Goal: Task Accomplishment & Management: Use online tool/utility

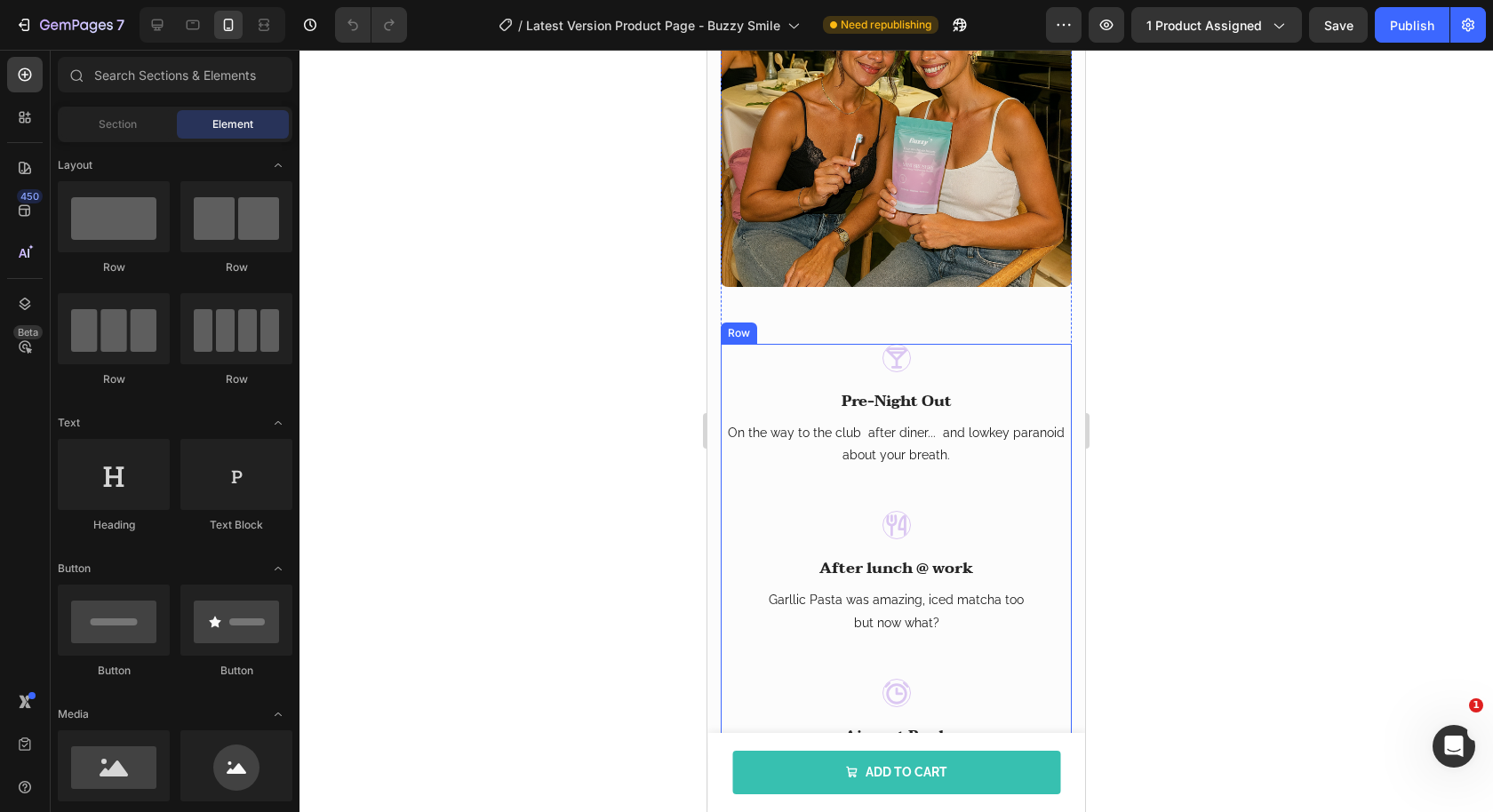
scroll to position [1660, 0]
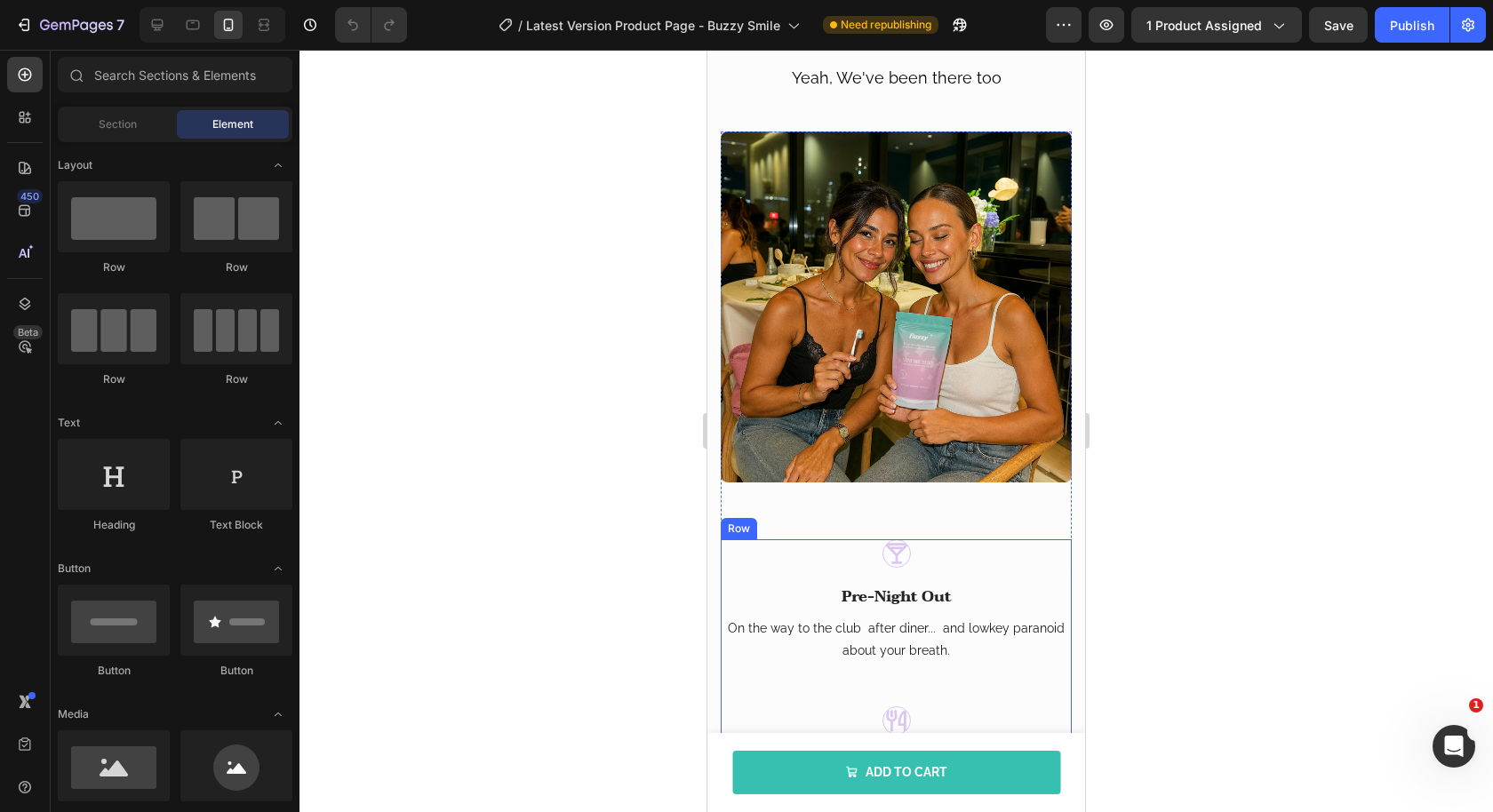
click at [868, 425] on img at bounding box center [896, 307] width 351 height 351
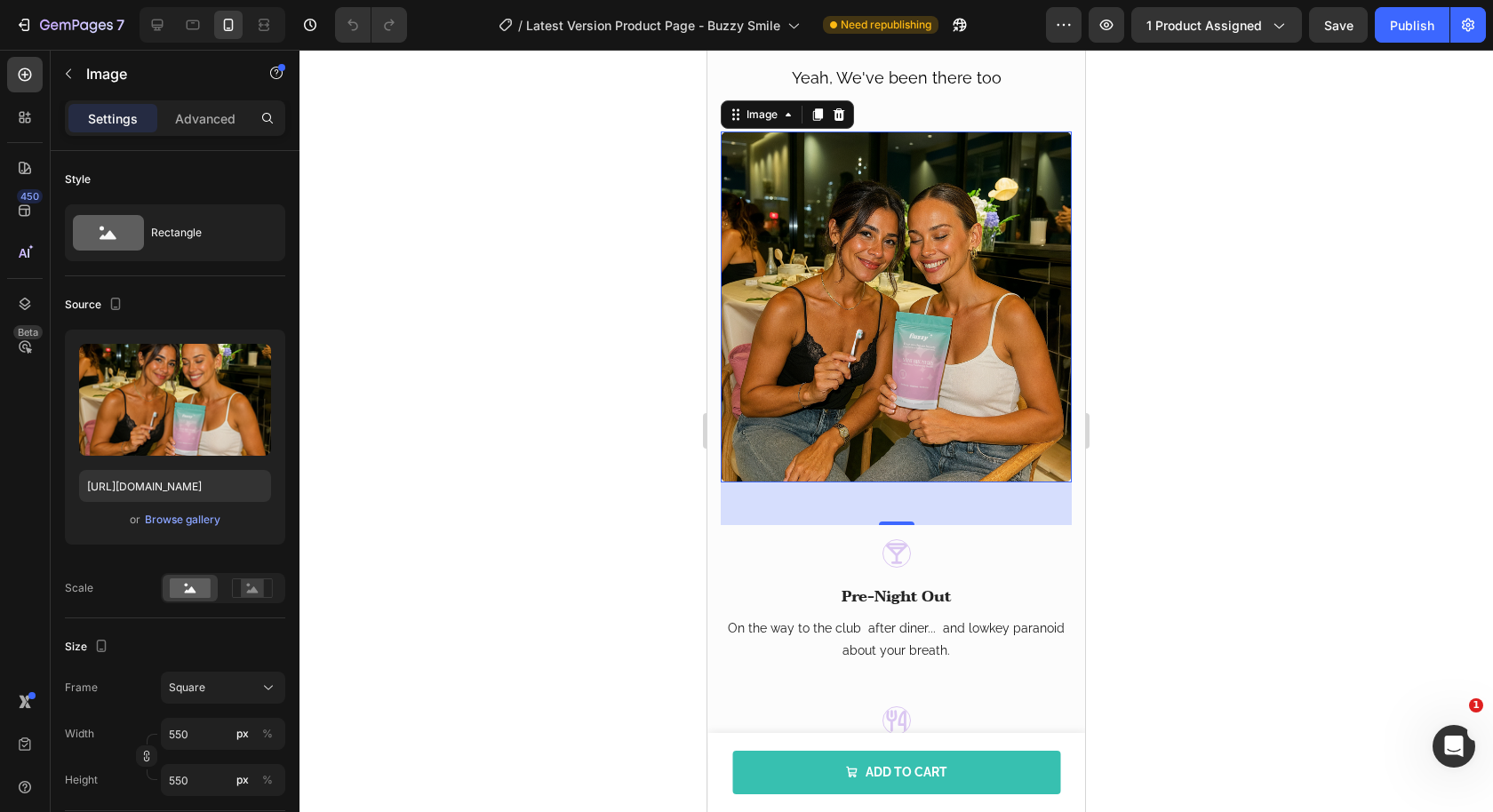
click at [653, 392] on div at bounding box center [896, 432] width 1193 height 763
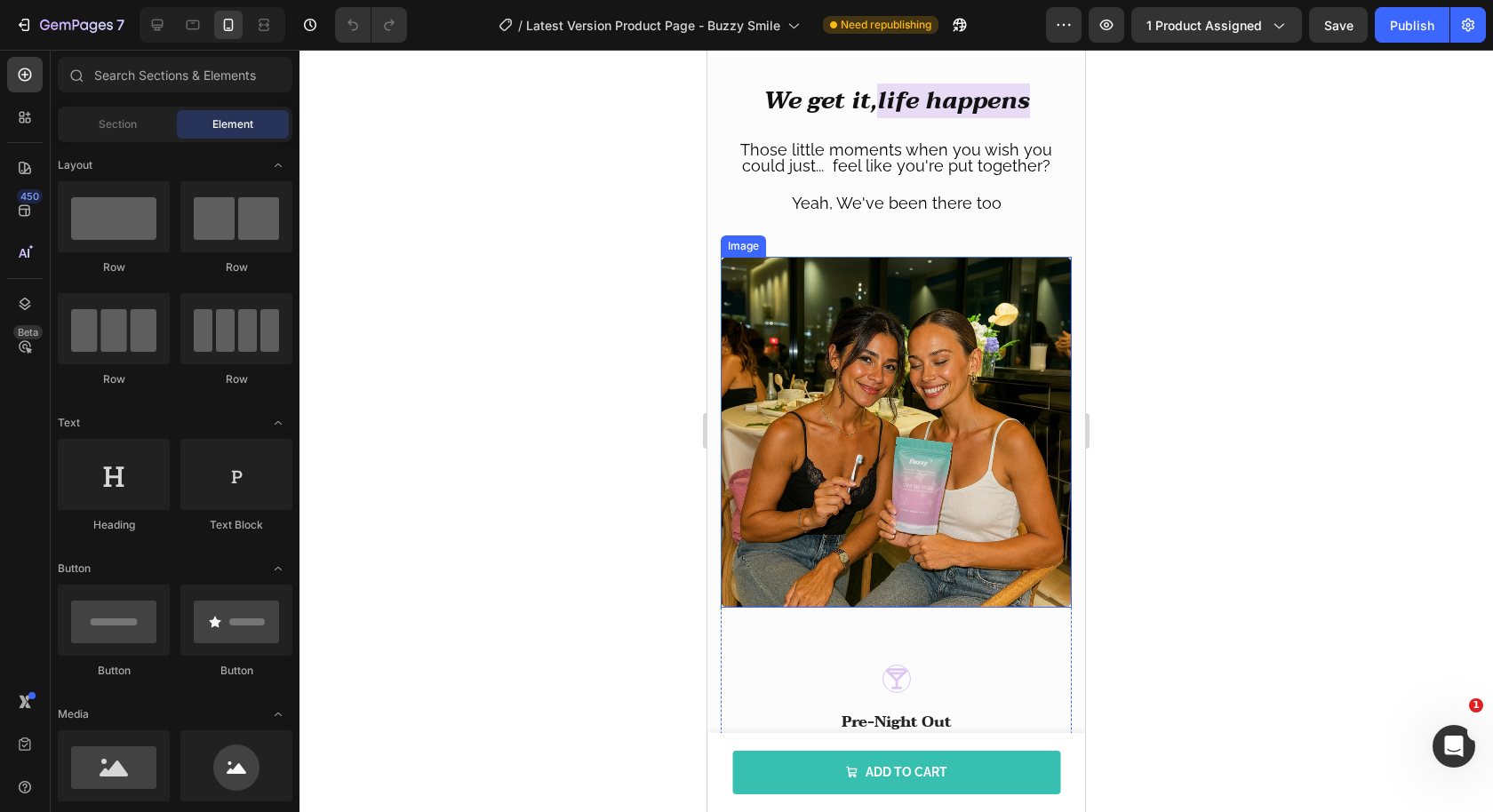
scroll to position [1309, 0]
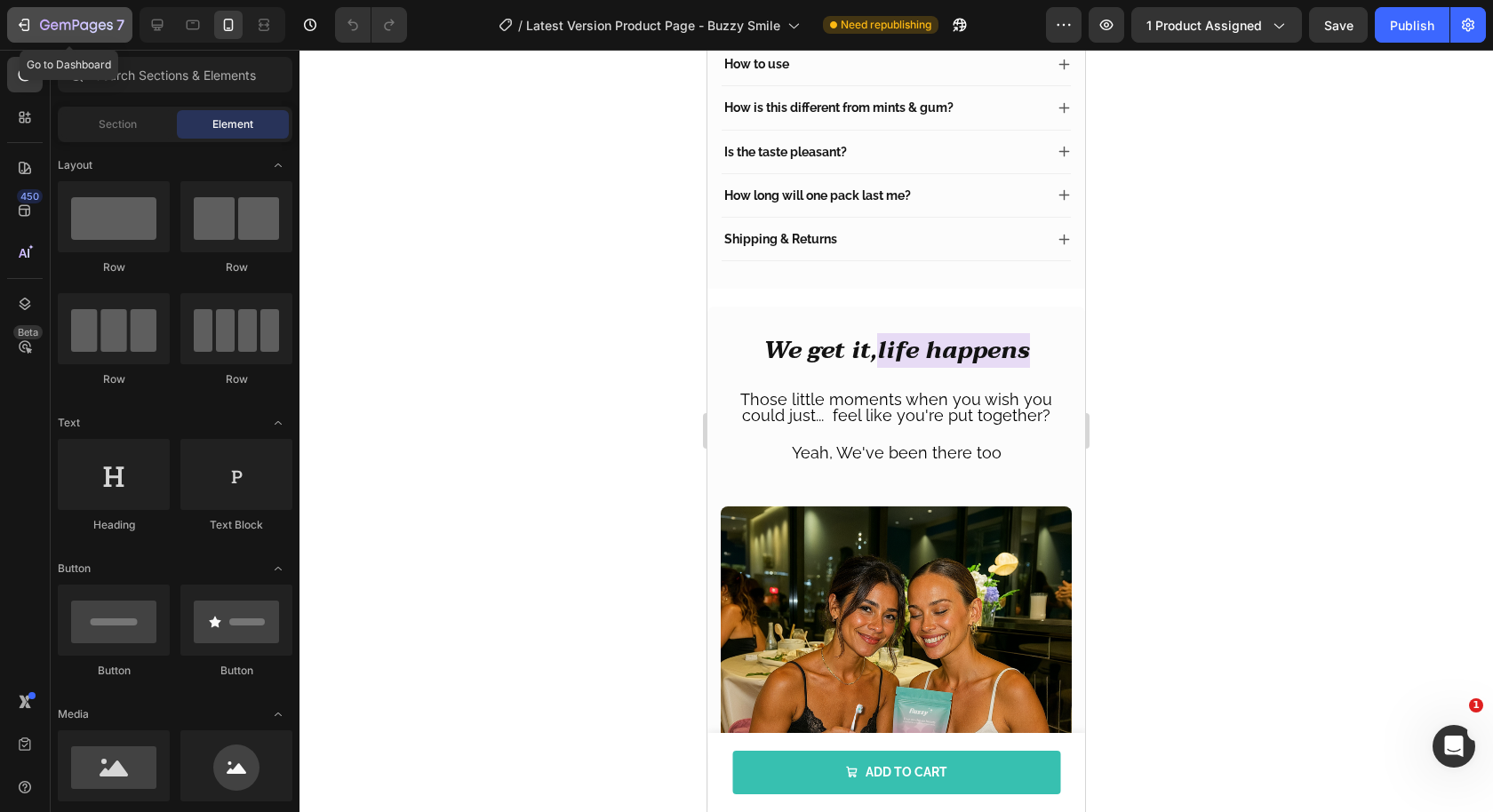
click at [33, 28] on div "7" at bounding box center [69, 25] width 109 height 21
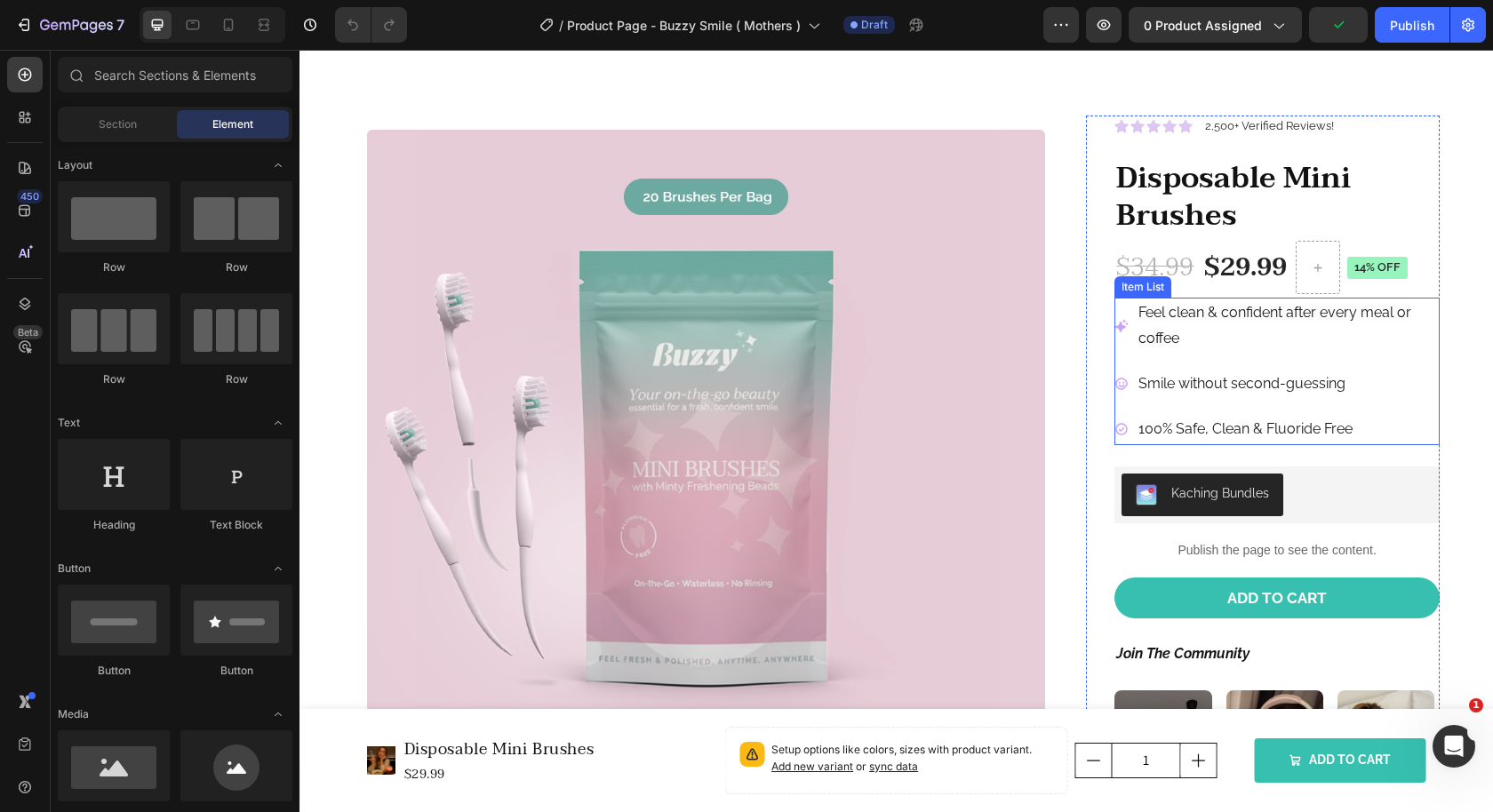
click at [1163, 330] on span "Feel clean & confident after every meal or coffee" at bounding box center [1274, 326] width 273 height 42
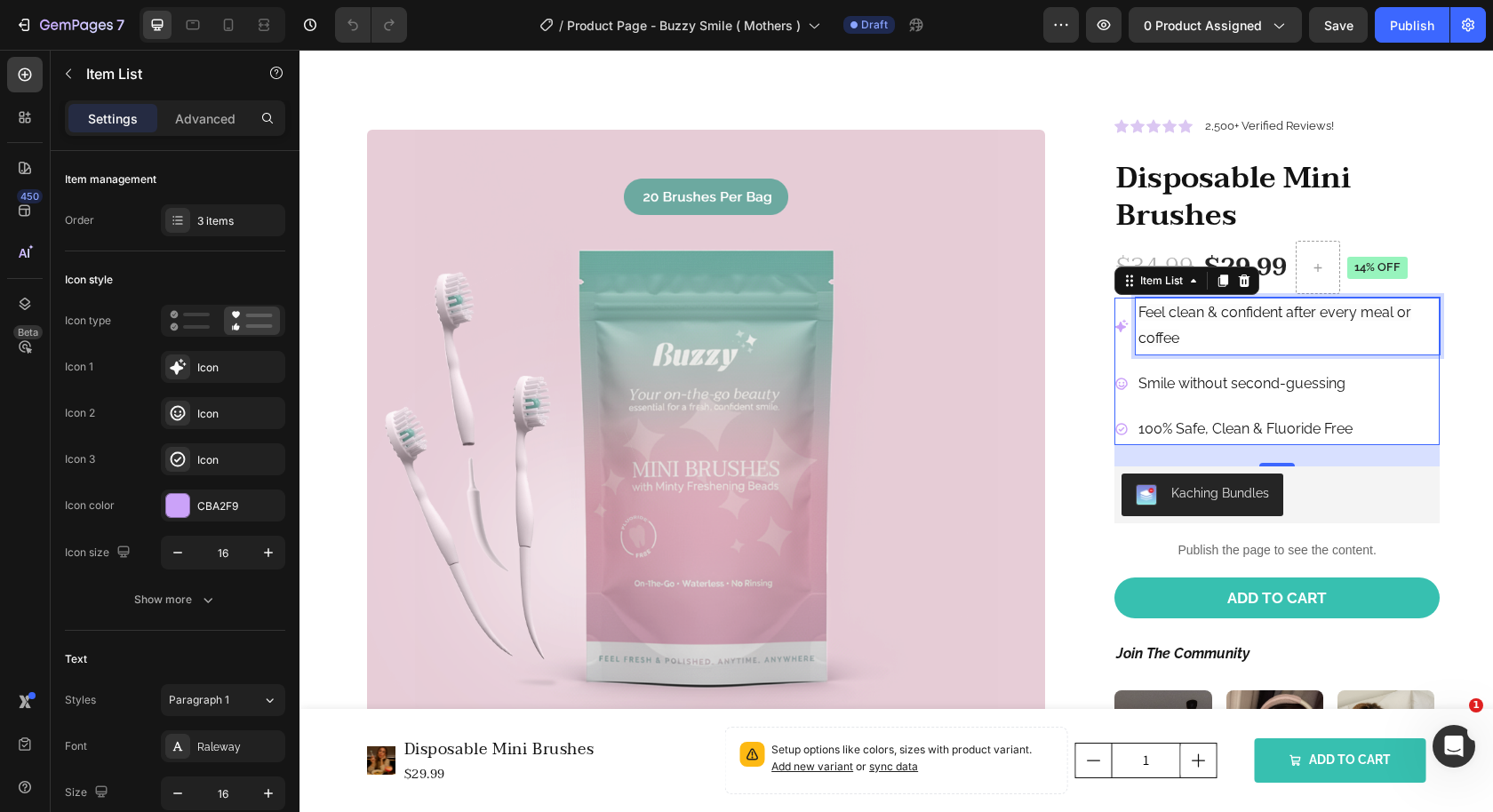
click at [1163, 330] on span "Feel clean & confident after every meal or coffee" at bounding box center [1274, 326] width 273 height 42
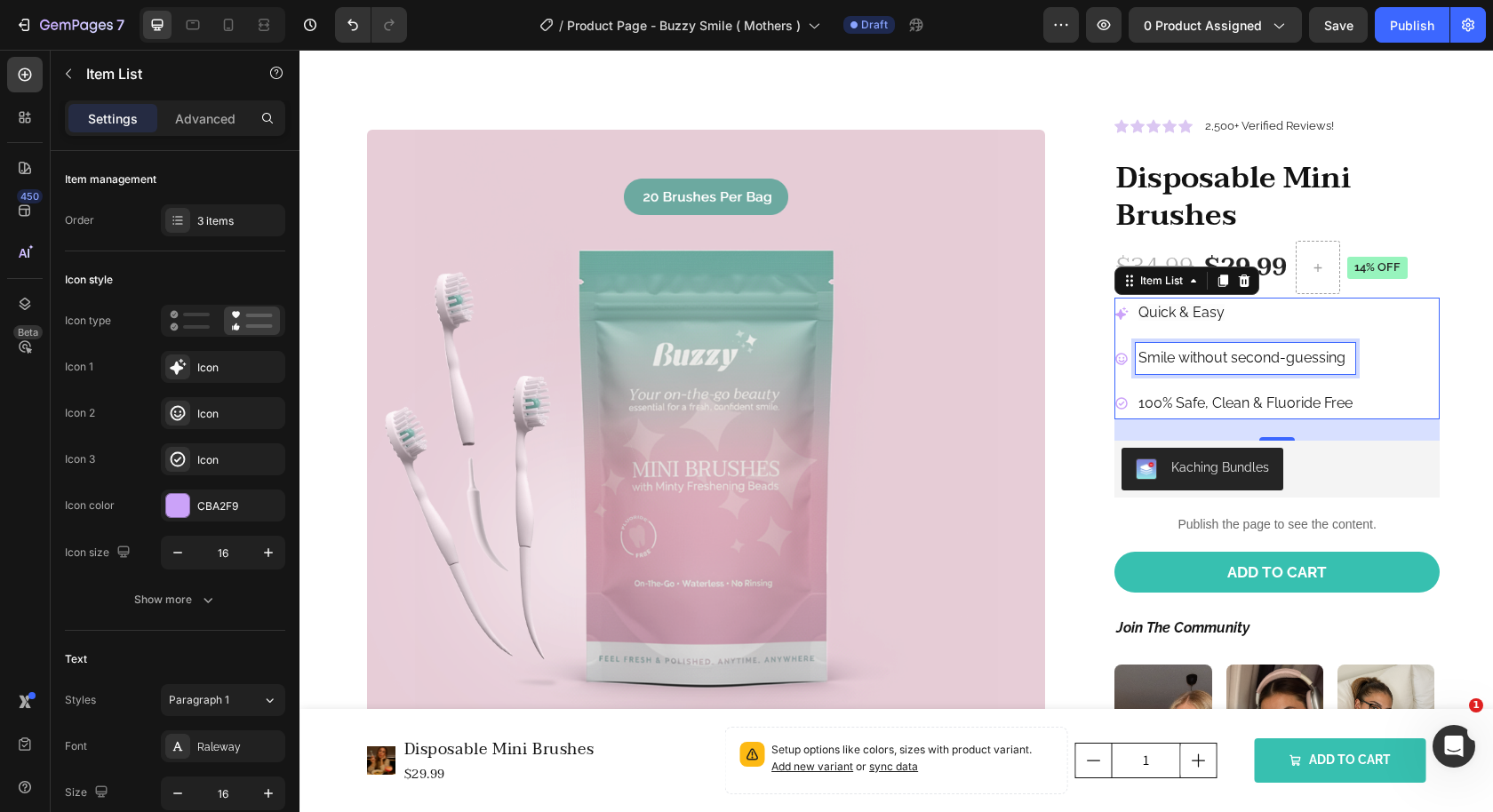
click at [1139, 361] on p "Smile without second-guessing" at bounding box center [1245, 358] width 214 height 26
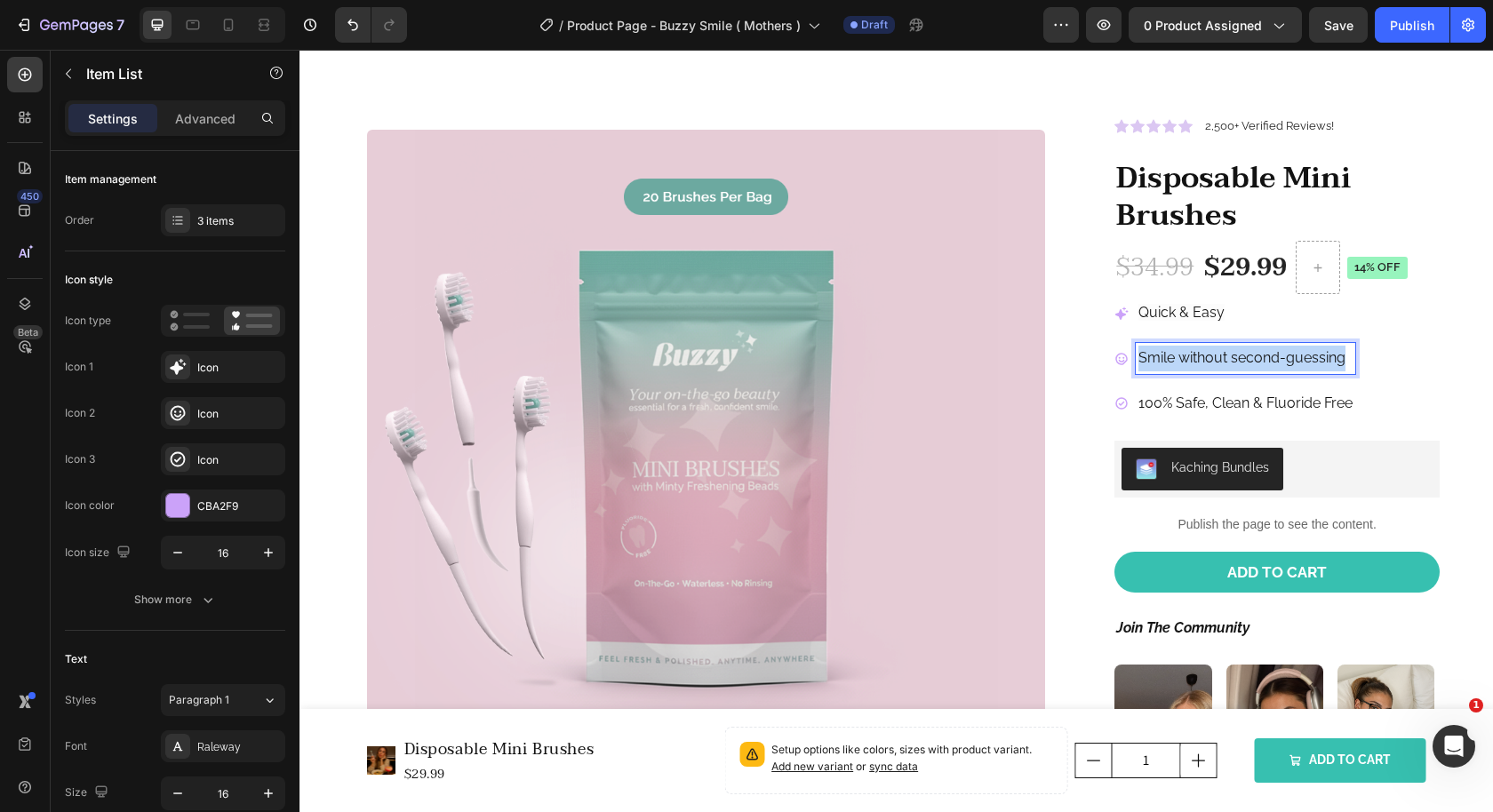
click at [1139, 361] on p "Smile without second-guessing" at bounding box center [1245, 358] width 214 height 26
click at [1154, 402] on p "100% Safe, Clean & Fluoride Free" at bounding box center [1245, 404] width 214 height 26
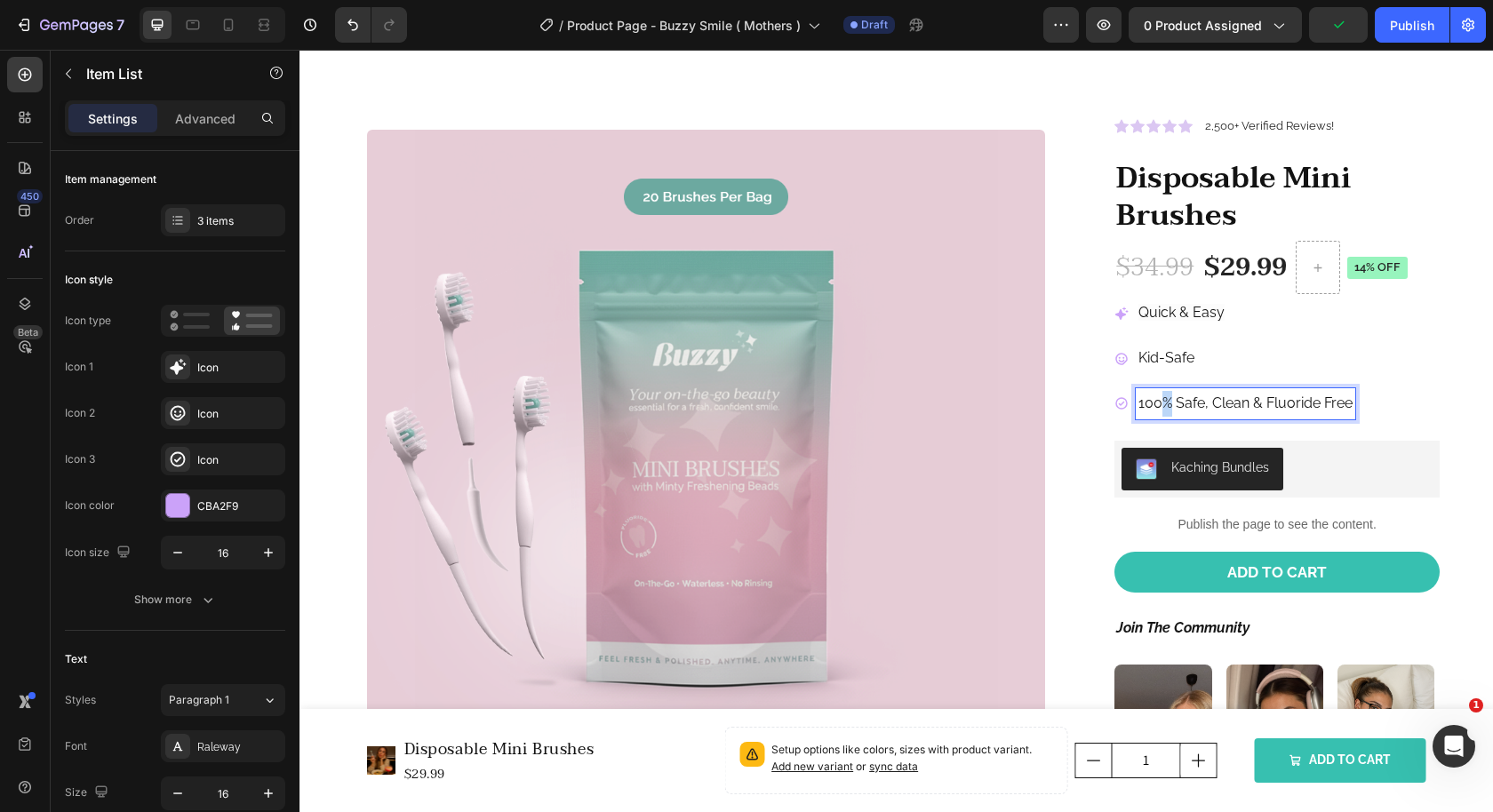
click at [1154, 402] on p "100% Safe, Clean & Fluoride Free" at bounding box center [1245, 404] width 214 height 26
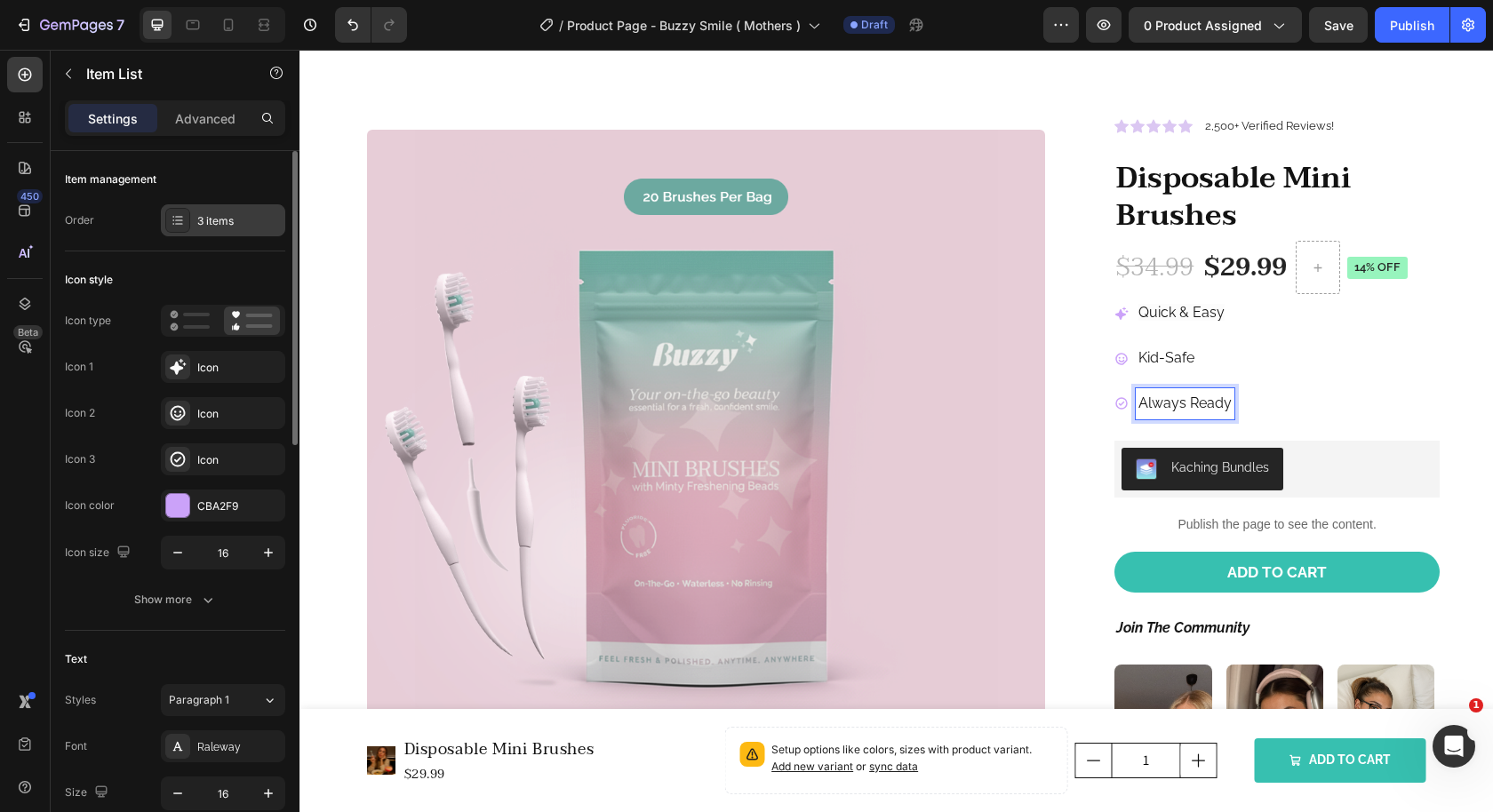
click at [226, 213] on div "3 items" at bounding box center [239, 221] width 84 height 16
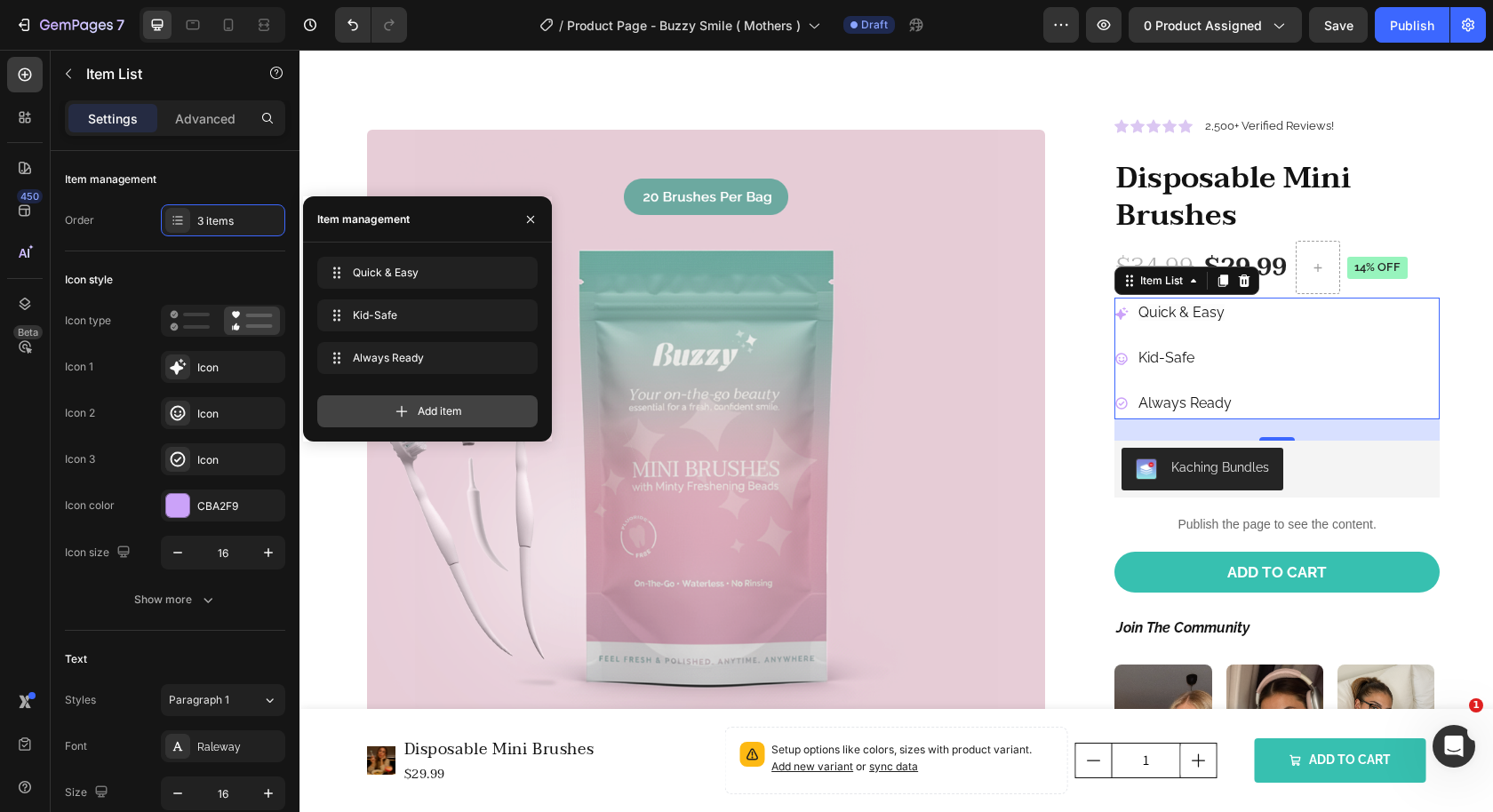
click at [354, 418] on div "Add item" at bounding box center [427, 411] width 221 height 32
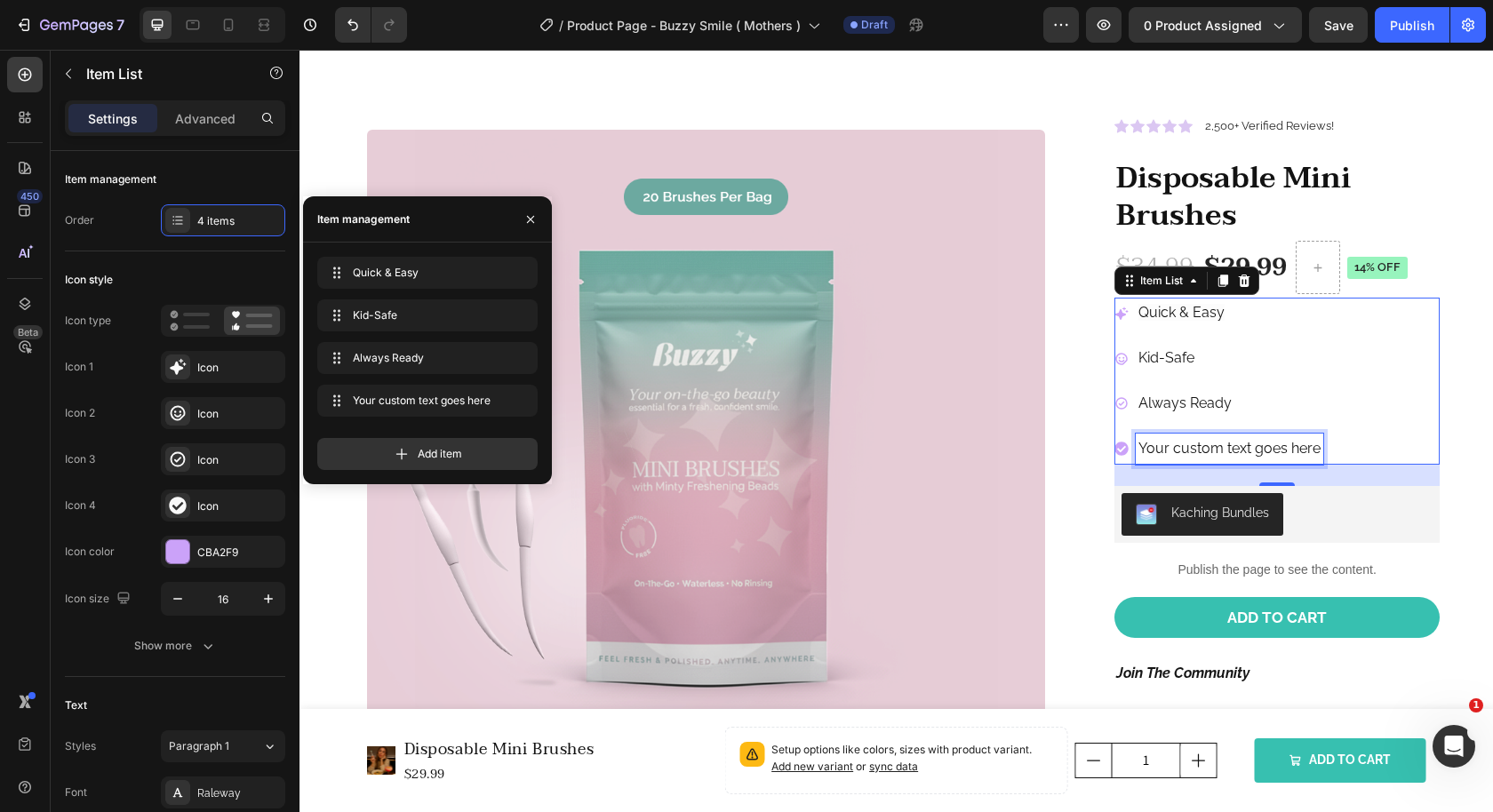
click at [1172, 441] on div "Your custom text goes here" at bounding box center [1229, 449] width 188 height 31
click at [1172, 441] on p "Your custom text goes here" at bounding box center [1229, 449] width 182 height 26
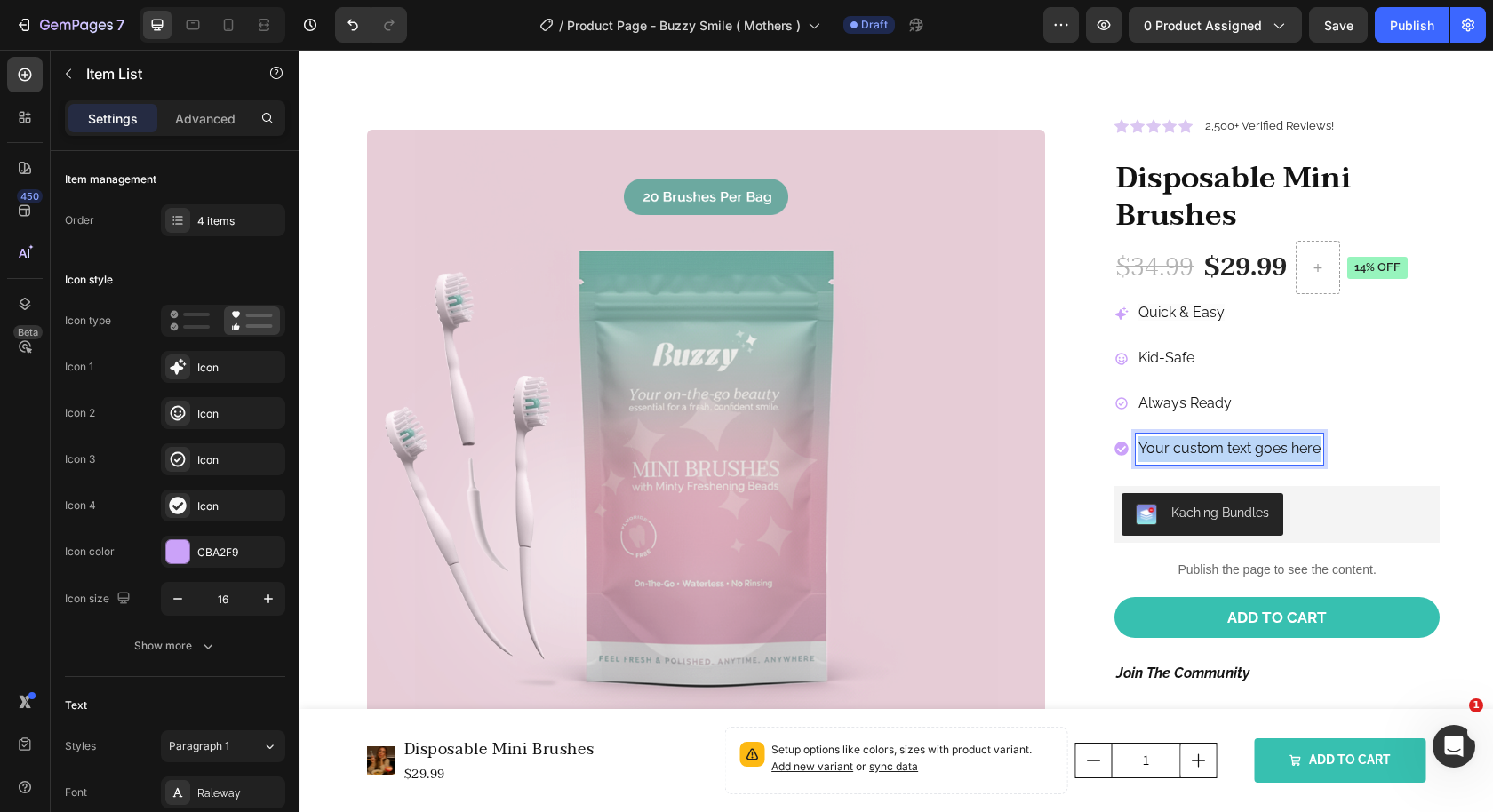
click at [1172, 441] on p "Your custom text goes here" at bounding box center [1229, 449] width 182 height 26
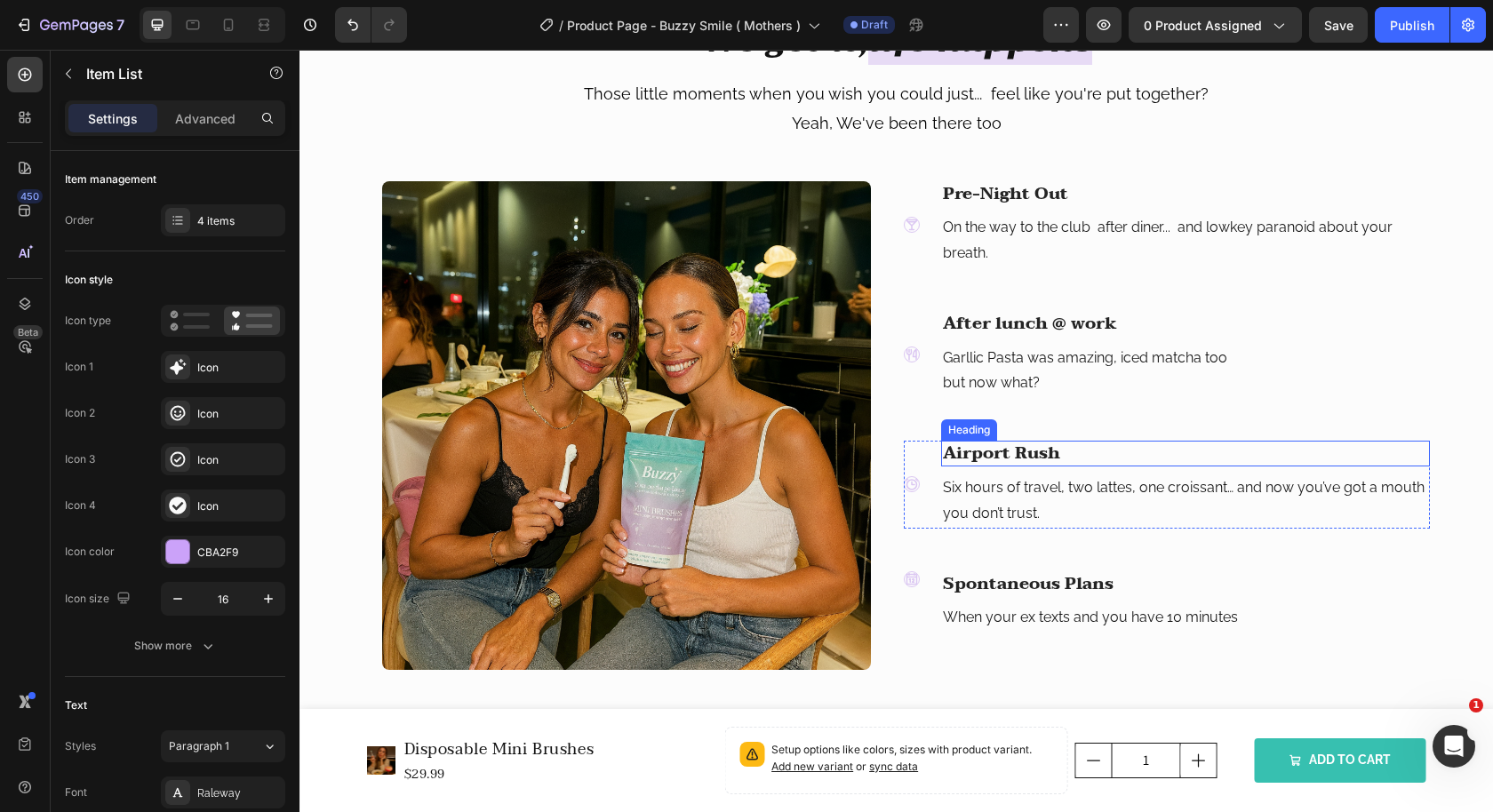
scroll to position [1427, 0]
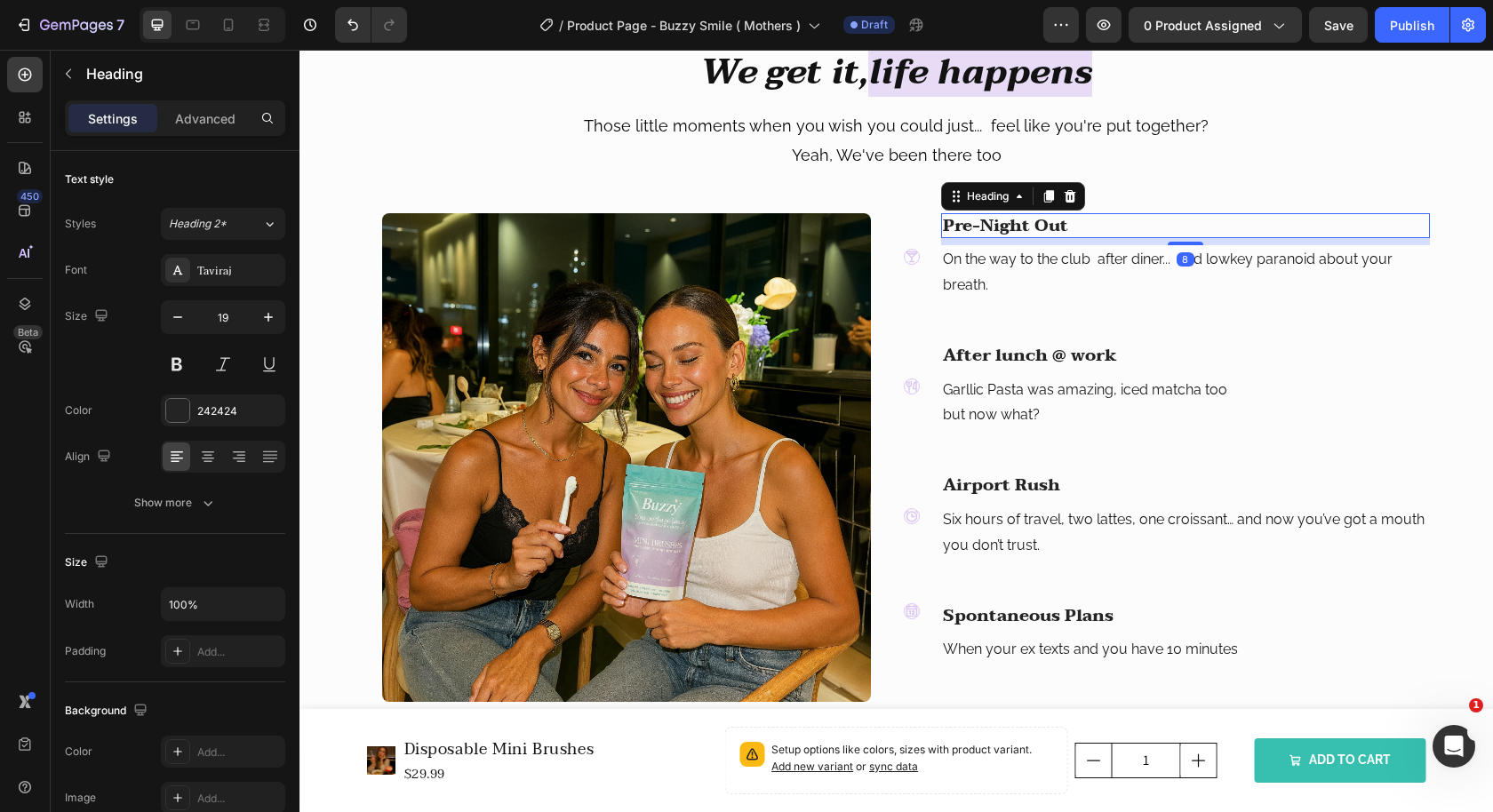
click at [1024, 229] on h3 "Pre-Night Out" at bounding box center [1185, 225] width 488 height 26
click at [1011, 223] on h3 "Pre-Night Out" at bounding box center [1185, 225] width 488 height 26
click at [1011, 223] on p "Pre-Night Out" at bounding box center [1186, 225] width 485 height 22
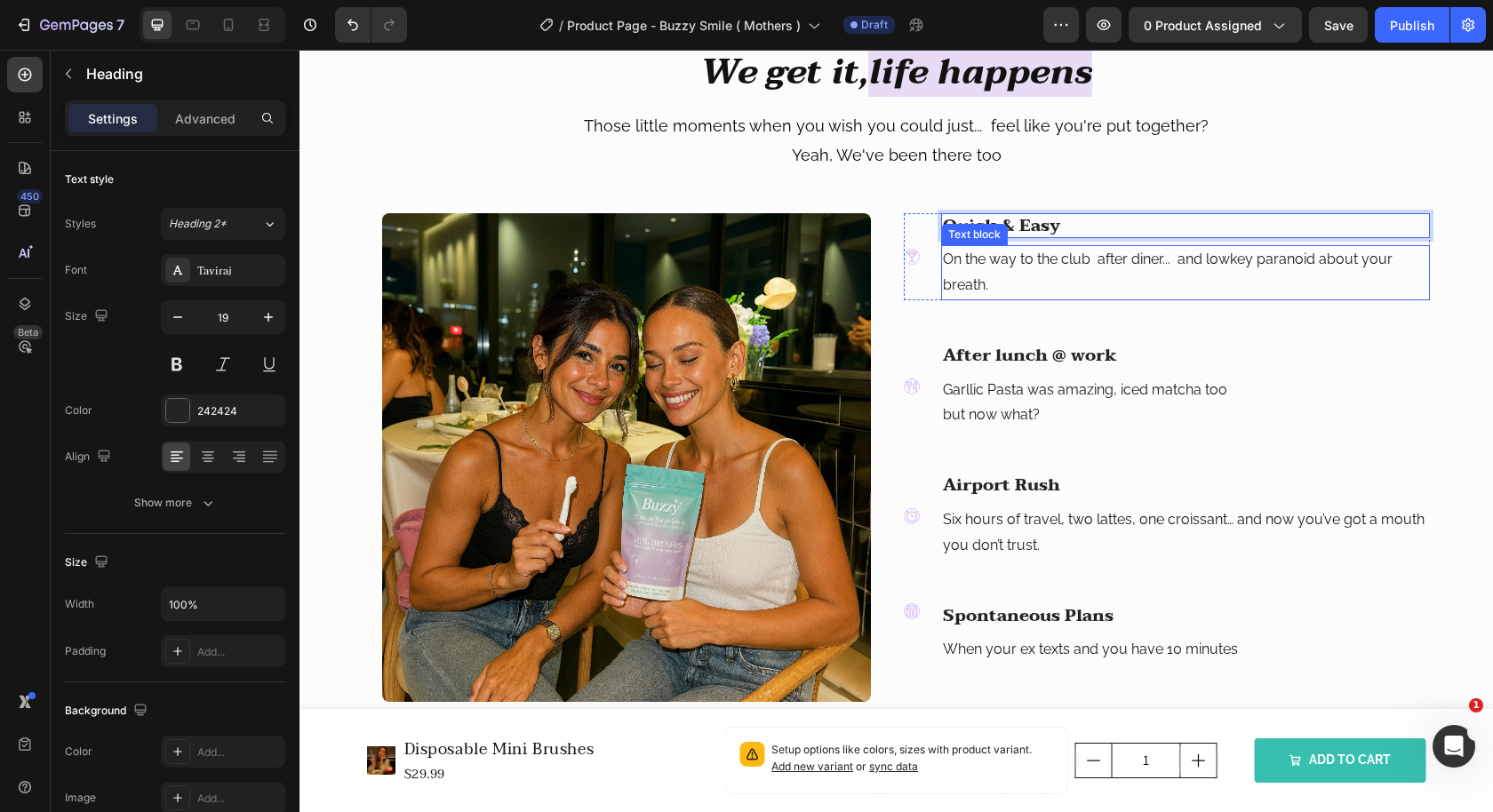
click at [1141, 266] on p "On the way to the club after diner... and lowkey paranoid about your breath." at bounding box center [1186, 273] width 485 height 52
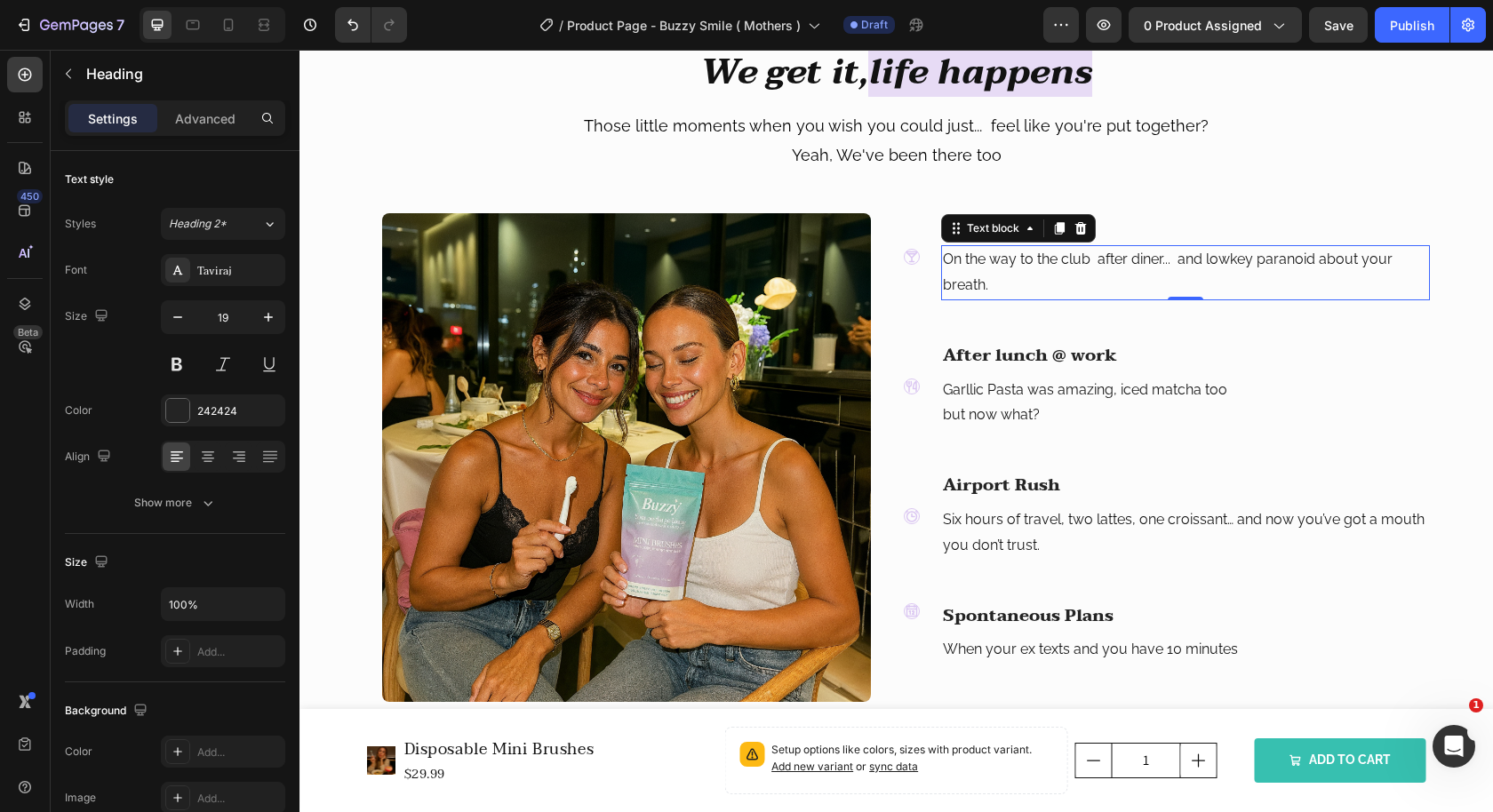
click at [1141, 266] on p "On the way to the club after diner... and lowkey paranoid about your breath." at bounding box center [1186, 273] width 485 height 52
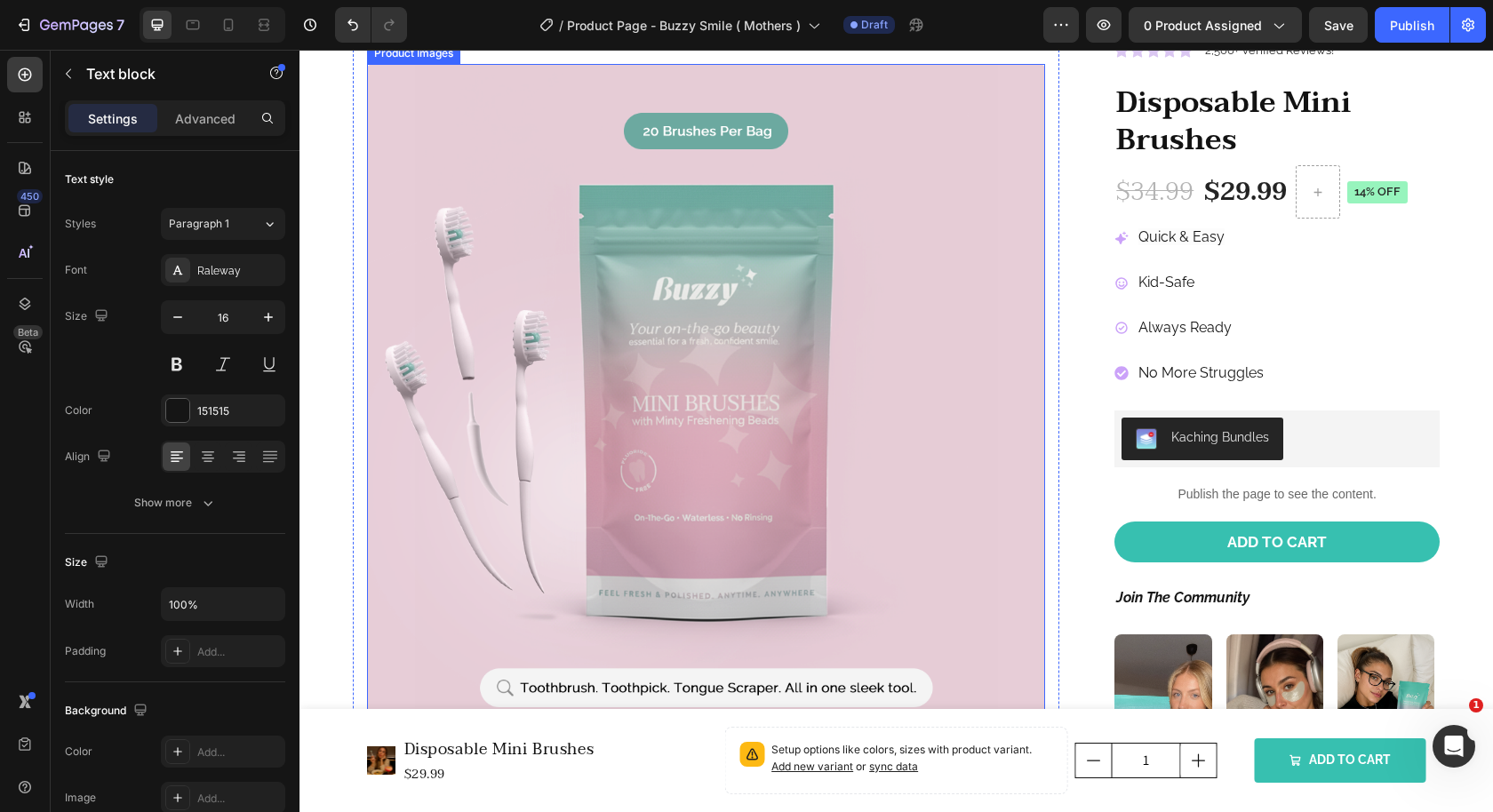
scroll to position [0, 0]
